Goal: Find specific page/section: Find specific page/section

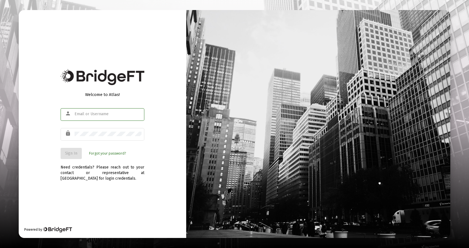
type input "[EMAIL_ADDRESS][DOMAIN_NAME]"
click at [71, 151] on span "Sign In" at bounding box center [71, 153] width 12 height 5
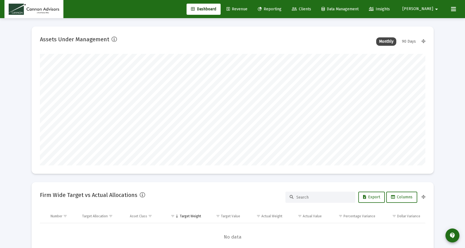
scroll to position [112, 207]
type input "[DATE]"
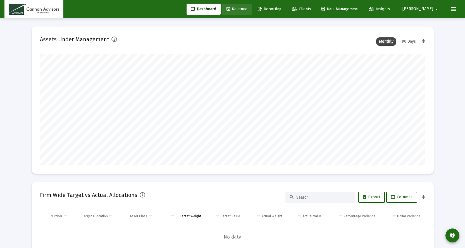
click at [247, 10] on span "Revenue" at bounding box center [236, 9] width 21 height 5
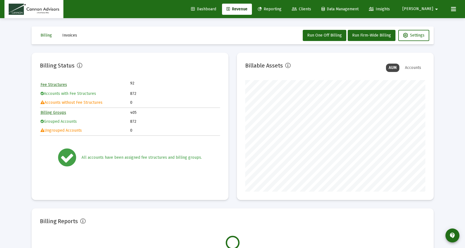
scroll to position [112, 180]
